Goal: Find contact information: Find contact information

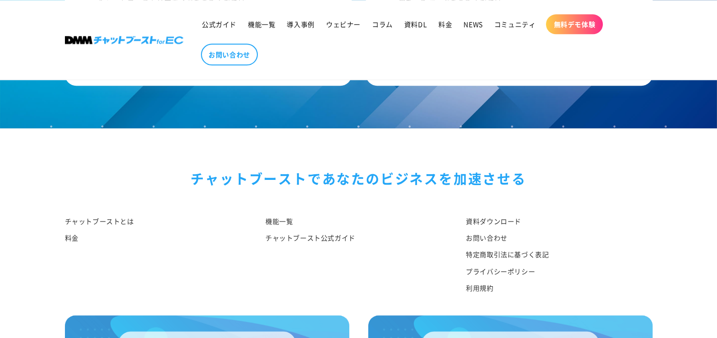
scroll to position [8479, 0]
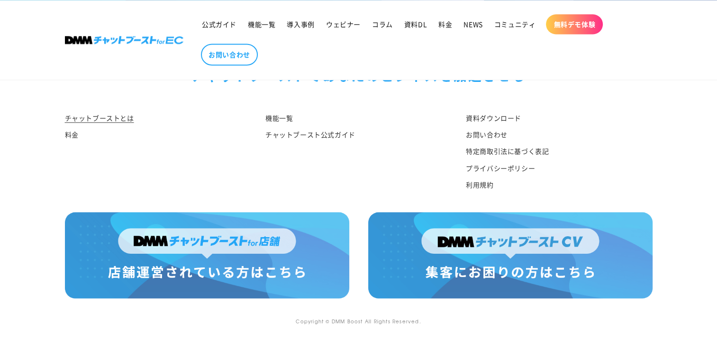
click at [101, 115] on link "チャットブーストとは" at bounding box center [99, 119] width 69 height 14
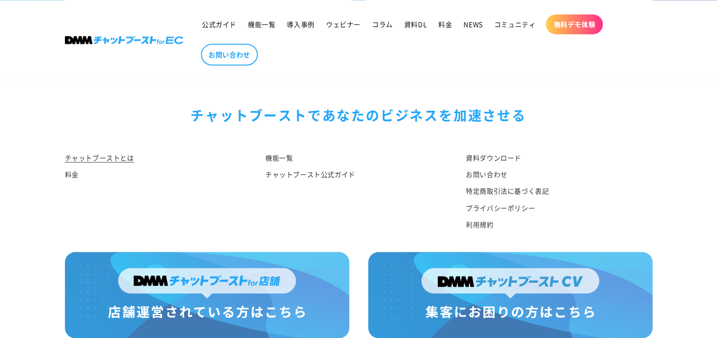
scroll to position [4963, 0]
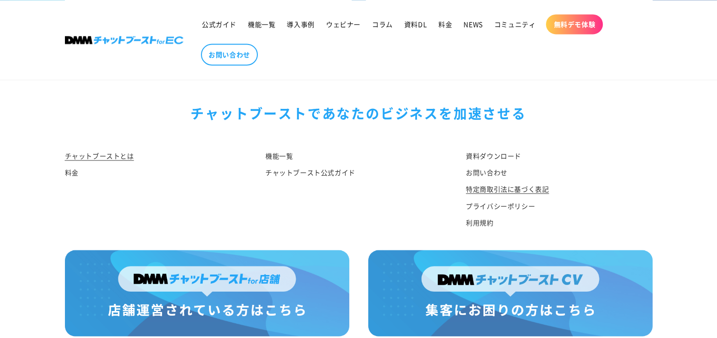
click at [510, 197] on link "特定商取引法に基づく表記" at bounding box center [507, 189] width 83 height 17
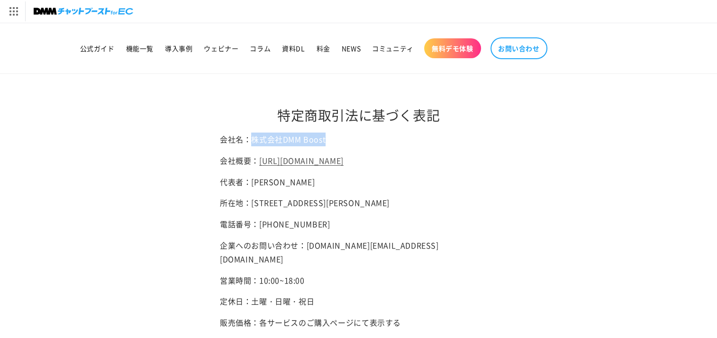
drag, startPoint x: 253, startPoint y: 140, endPoint x: 330, endPoint y: 133, distance: 77.5
click at [330, 133] on p "会社名：株式会社DMM Boost" at bounding box center [358, 140] width 277 height 14
copy p "株式会社DMM Boost"
